Goal: Information Seeking & Learning: Learn about a topic

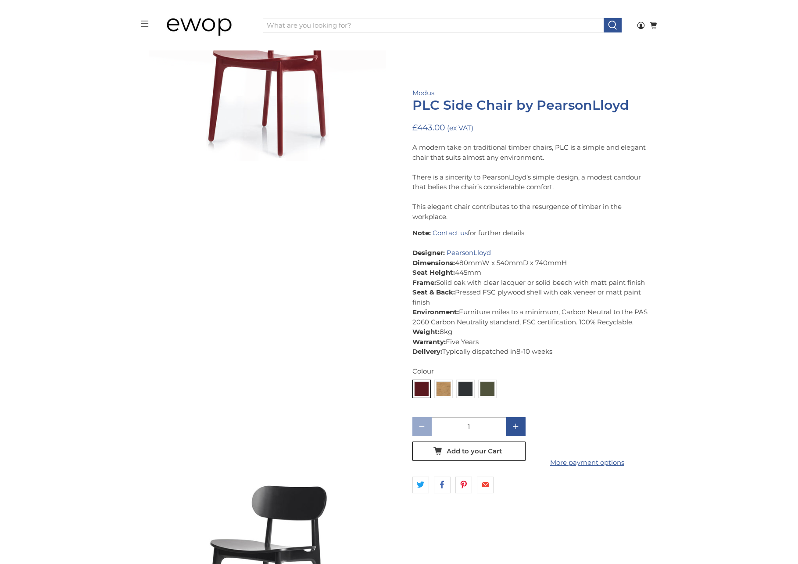
scroll to position [218, 0]
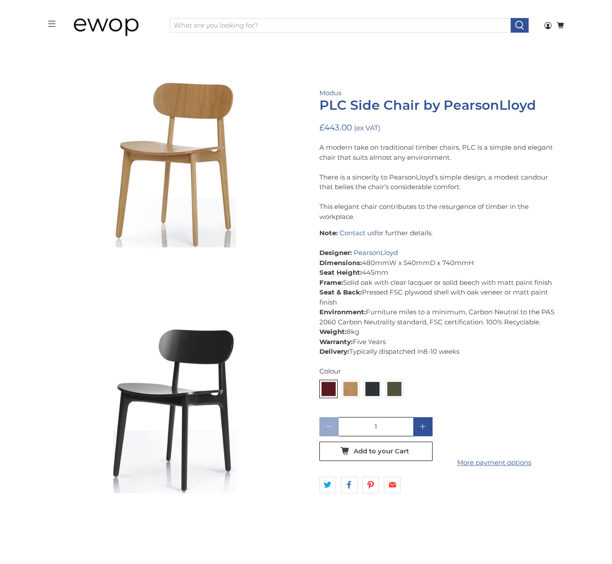
scroll to position [408, 0]
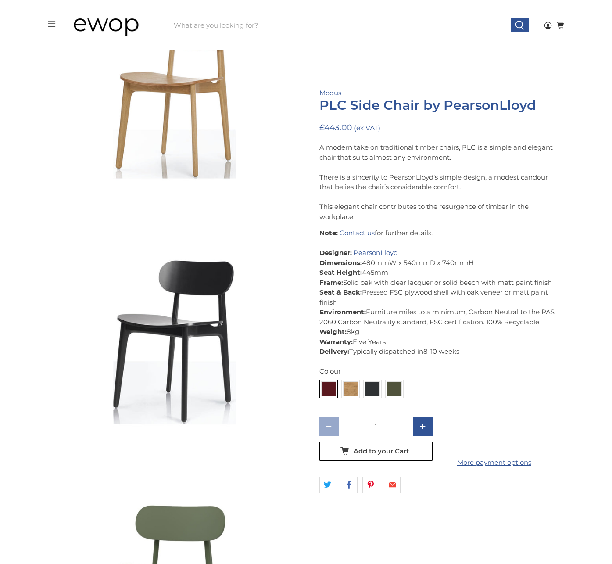
click at [411, 282] on p "Note: Contact us for further details. Designer: PearsonLloyd Dimensions: 480mmW…" at bounding box center [437, 292] width 237 height 129
click at [401, 293] on p "Note: Contact us for further details. Designer: PearsonLloyd Dimensions: 480mmW…" at bounding box center [437, 292] width 237 height 129
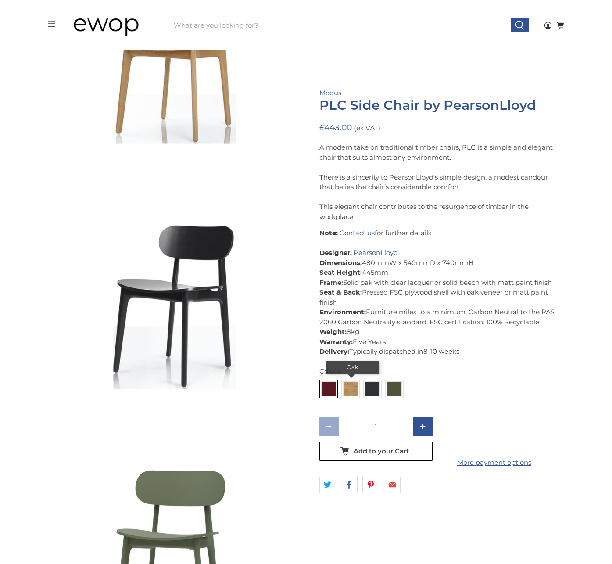
click at [353, 390] on img at bounding box center [351, 389] width 14 height 14
click at [0, 0] on input "radio" at bounding box center [0, 0] width 0 height 0
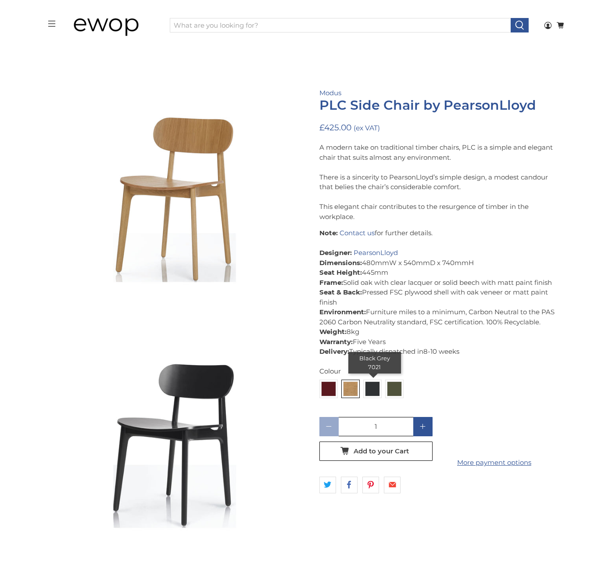
click at [374, 390] on img at bounding box center [372, 389] width 14 height 14
click at [0, 0] on input "radio" at bounding box center [0, 0] width 0 height 0
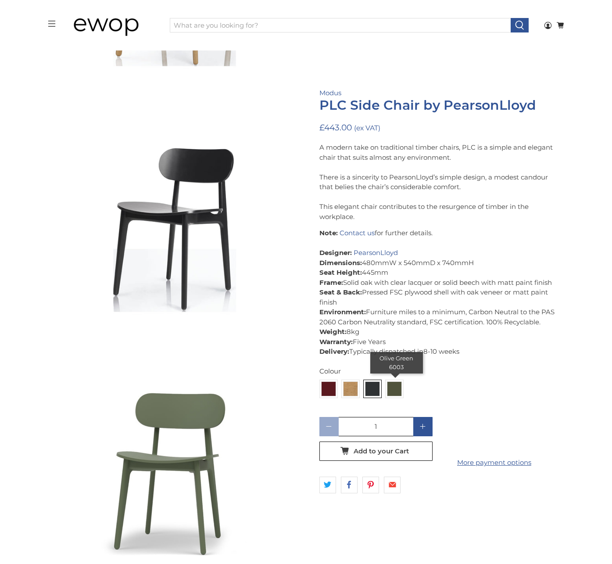
click at [397, 393] on img at bounding box center [394, 389] width 14 height 14
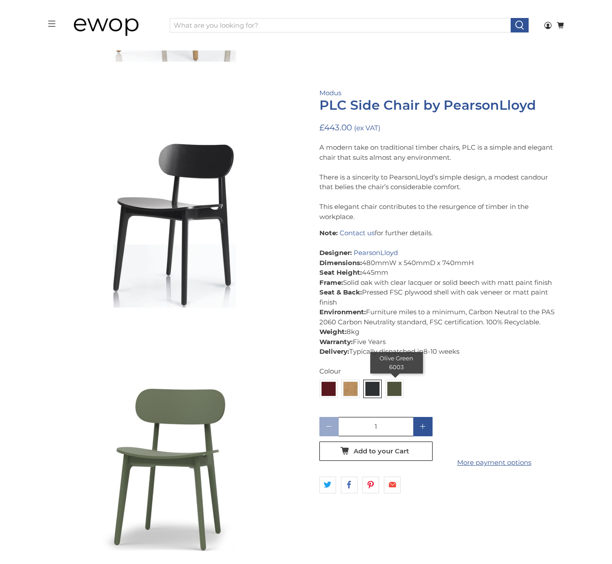
click at [0, 0] on input "radio" at bounding box center [0, 0] width 0 height 0
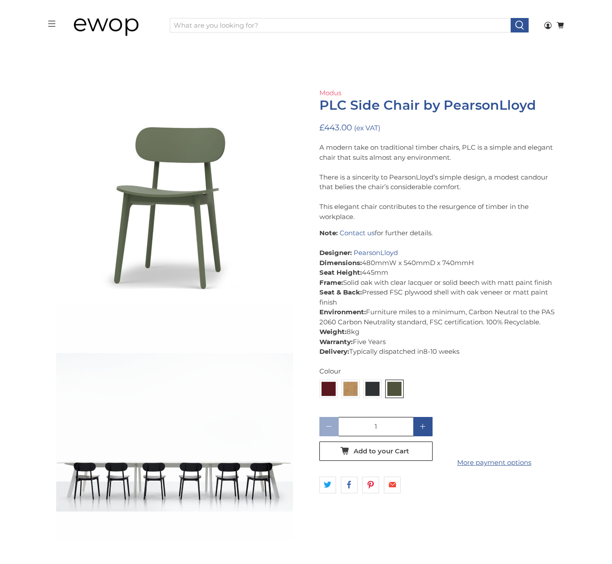
scroll to position [792, 0]
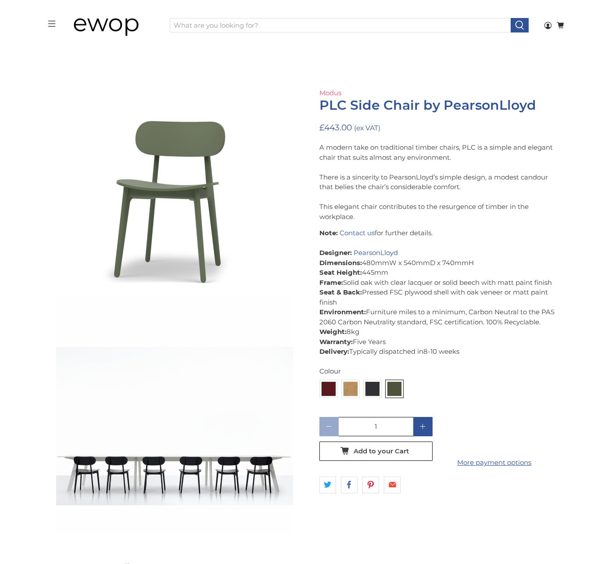
click at [336, 97] on link "Modus" at bounding box center [330, 93] width 22 height 8
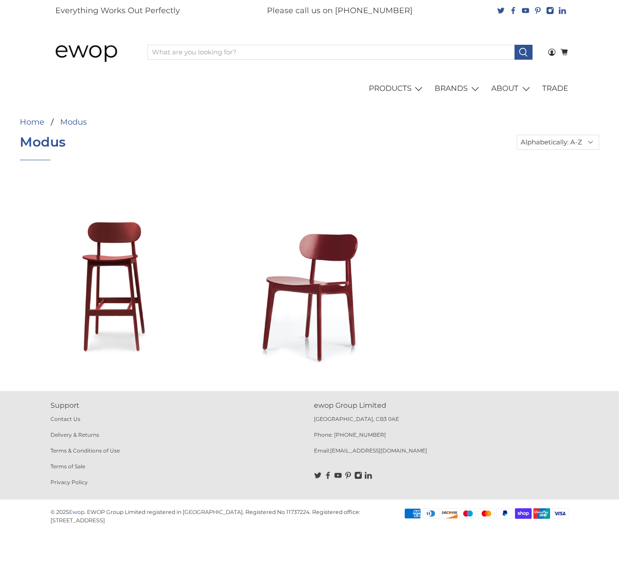
select select "title-ascending"
